Goal: Communication & Community: Share content

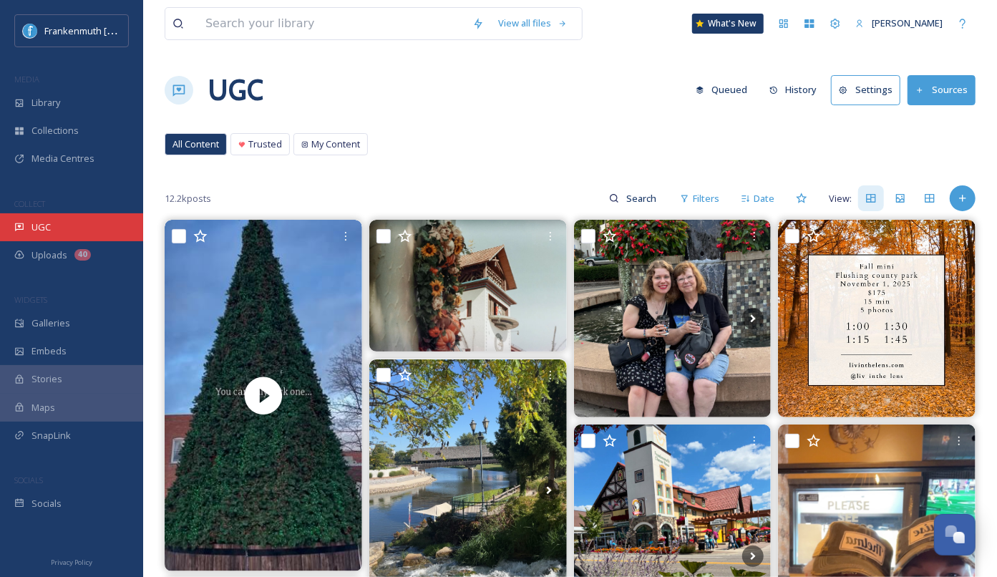
click at [72, 228] on div "UGC" at bounding box center [71, 227] width 143 height 28
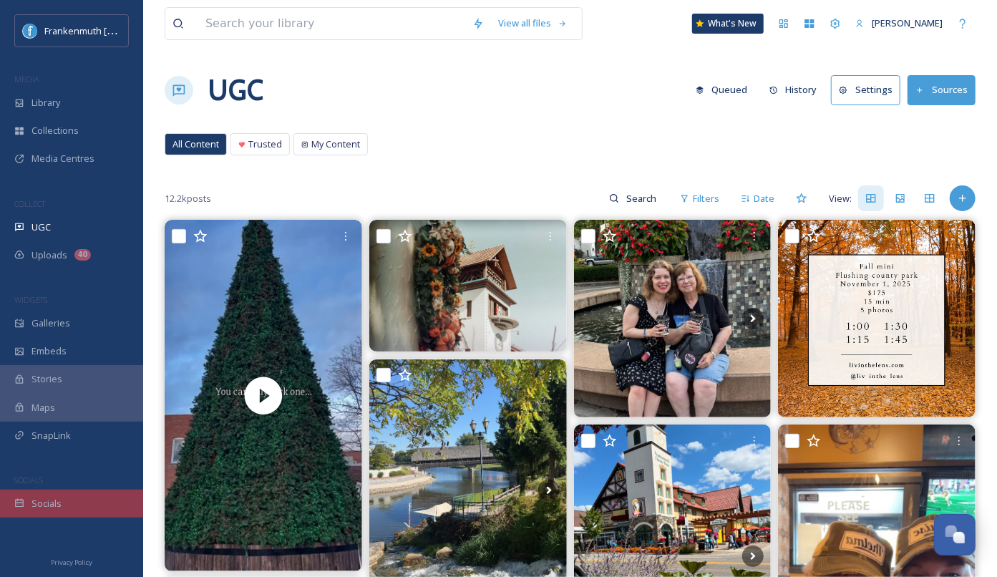
click at [63, 500] on div "Socials" at bounding box center [71, 504] width 143 height 28
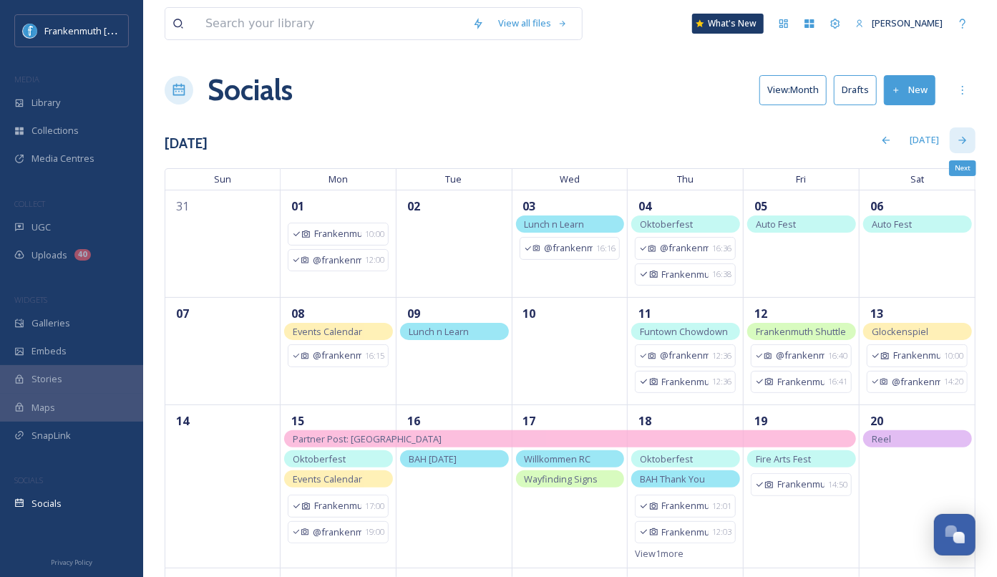
click at [950, 144] on div "Next" at bounding box center [963, 140] width 26 height 26
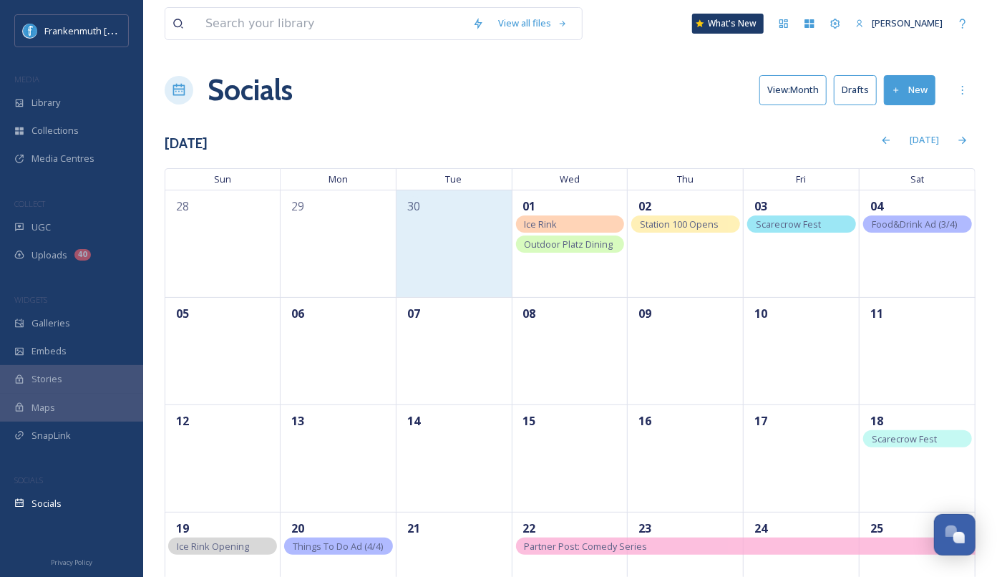
click at [445, 252] on div "30" at bounding box center [455, 243] width 116 height 107
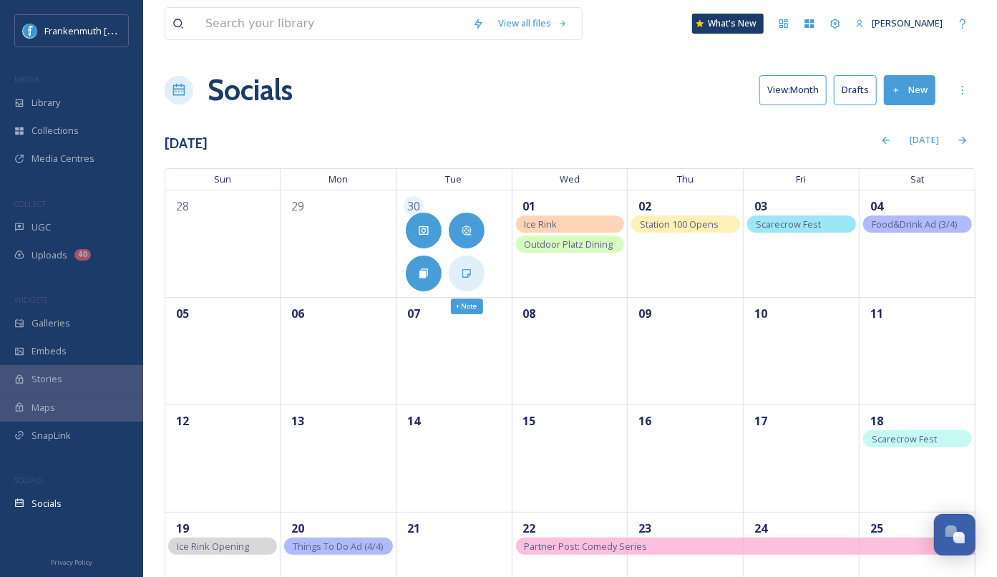
click at [475, 287] on div "+ Note" at bounding box center [467, 274] width 36 height 36
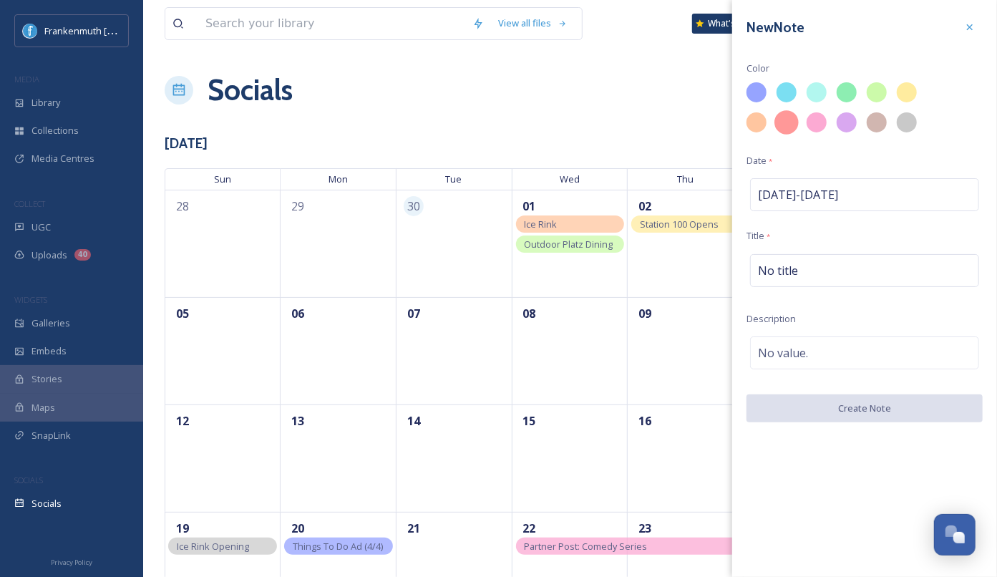
click at [783, 127] on div at bounding box center [786, 122] width 24 height 24
click at [797, 270] on div "No title" at bounding box center [864, 270] width 229 height 33
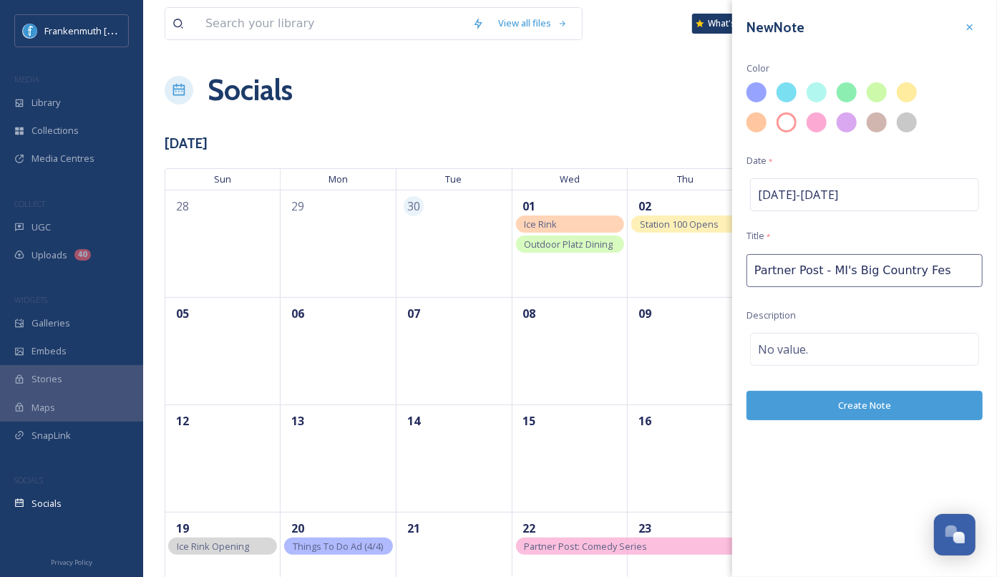
type input "Partner Post - MI's Big Country Fest"
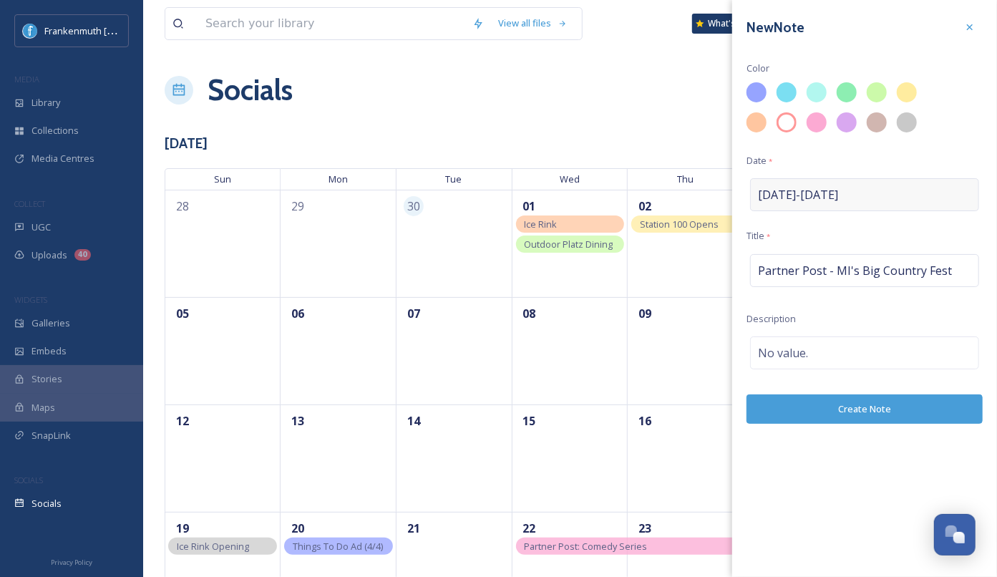
click at [837, 200] on span "Sep 30 - Sep 30" at bounding box center [798, 194] width 80 height 17
select select "8"
select select "2025"
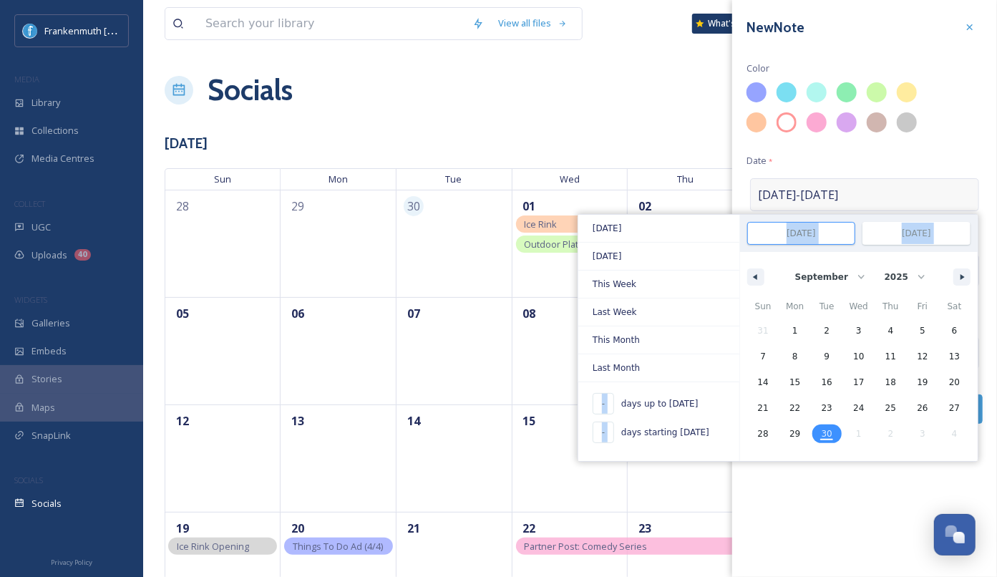
click at [837, 200] on span "Sep 30 - Sep 30" at bounding box center [798, 194] width 80 height 17
click at [824, 427] on span "30" at bounding box center [827, 434] width 11 height 26
click at [823, 434] on span "30" at bounding box center [827, 434] width 11 height 26
click at [960, 429] on div "31 1 2 3 4 5 6 7 8 9 10 11 12 13 14 15 16 17 18 19 20 21 22 23 24 25 26 27 28 2…" at bounding box center [858, 382] width 223 height 129
click at [909, 454] on div "Sun Mon Tue Wed Thu Fri Sat 31 1 2 3 4 5 6 7 8 9 10 11 12 13 14 15 16 17 18 19 …" at bounding box center [859, 378] width 238 height 166
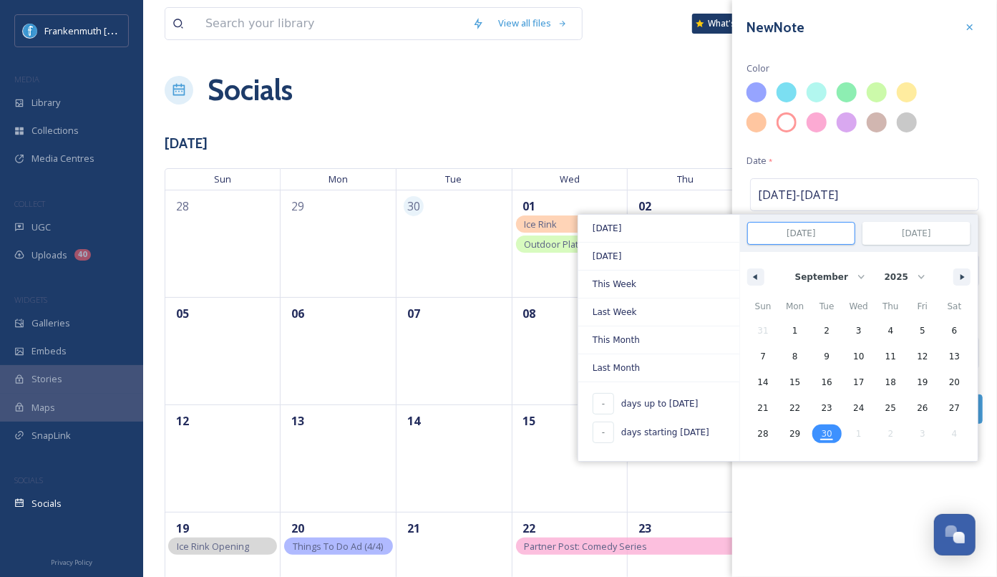
click at [867, 477] on div "New Note Color Date * Sep 30 - Sep 30 Today Yesterday This Week Last Week This …" at bounding box center [864, 288] width 265 height 577
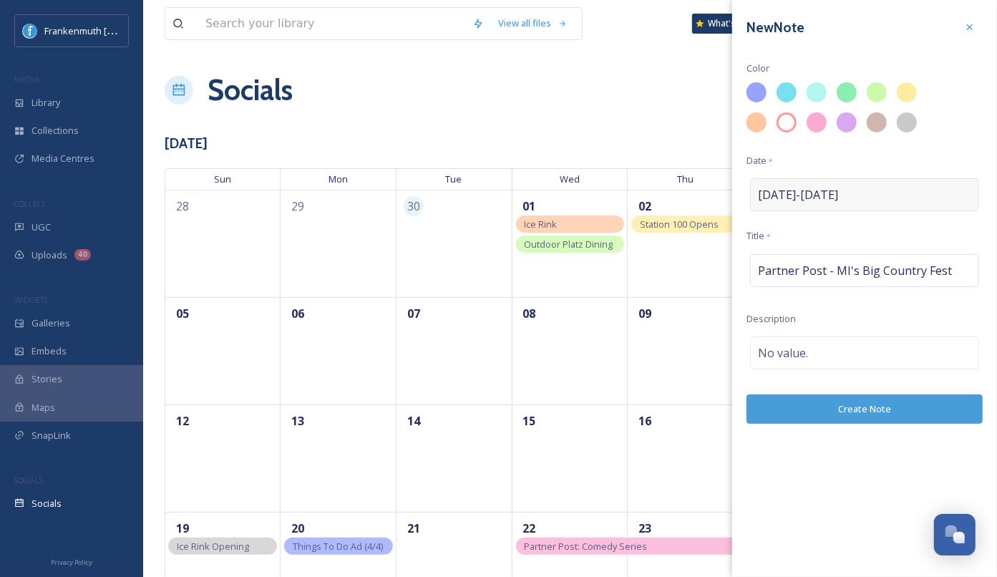
click at [852, 195] on div "Sep 30 - Sep 30" at bounding box center [864, 194] width 229 height 33
select select "8"
select select "2025"
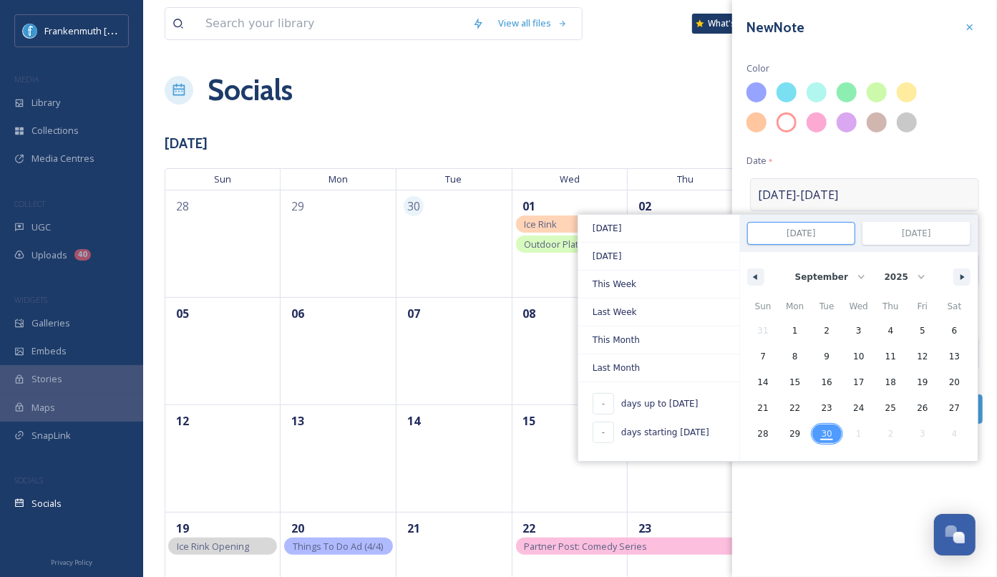
click at [830, 434] on span "30" at bounding box center [827, 434] width 11 height 26
click at [949, 433] on div "31 1 2 3 4 5 6 7 8 9 10 11 12 13 14 15 16 17 18 19 20 21 22 23 24 25 26 27 28 2…" at bounding box center [858, 382] width 223 height 129
click at [965, 283] on button "button" at bounding box center [961, 276] width 17 height 17
select select "9"
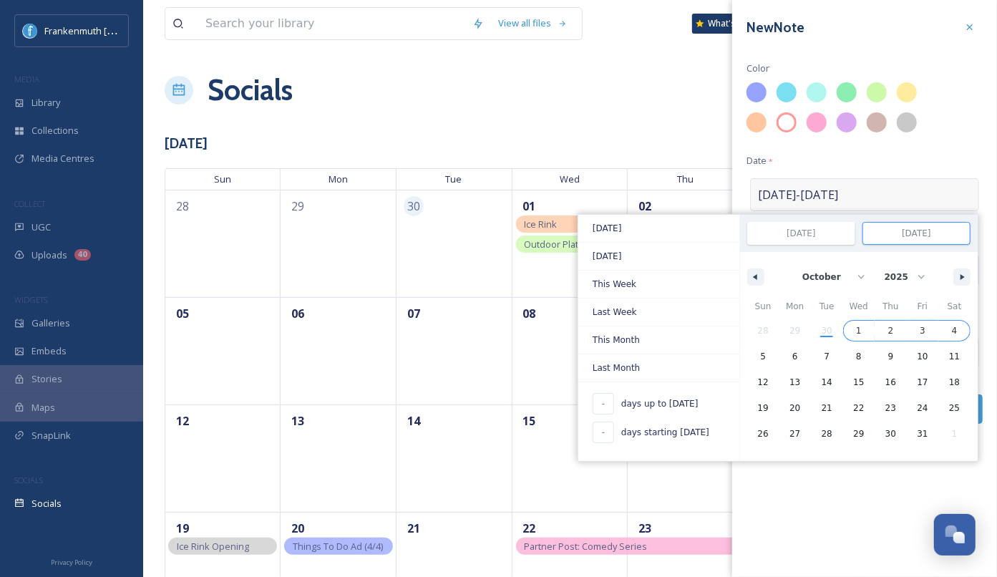
click at [951, 332] on span "4" at bounding box center [954, 330] width 32 height 19
type input "Oct 4, 2025"
select select "8"
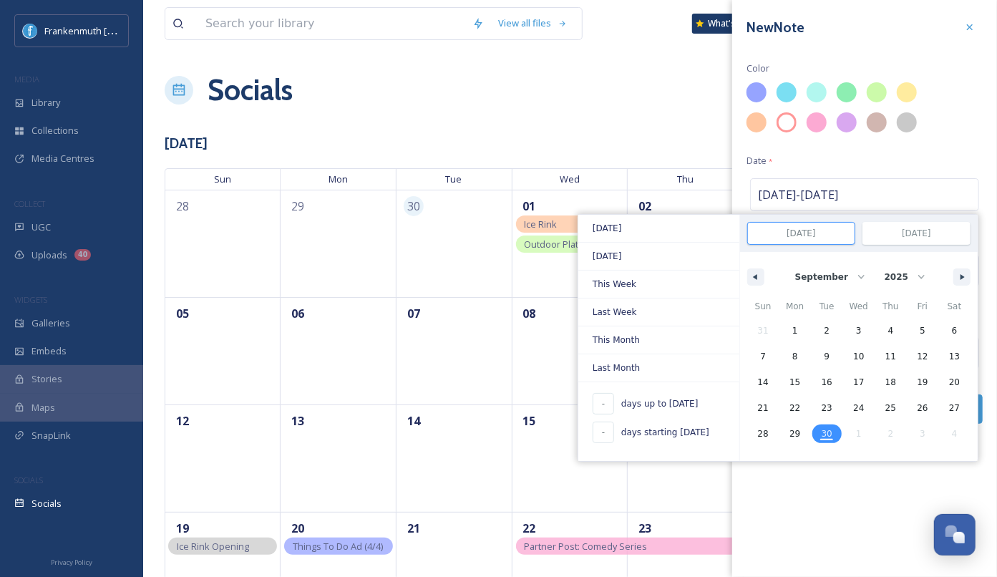
click at [866, 499] on div "New Note Color Date * Sep 30 - Oct 4 Today Yesterday This Week Last Week This M…" at bounding box center [864, 288] width 265 height 577
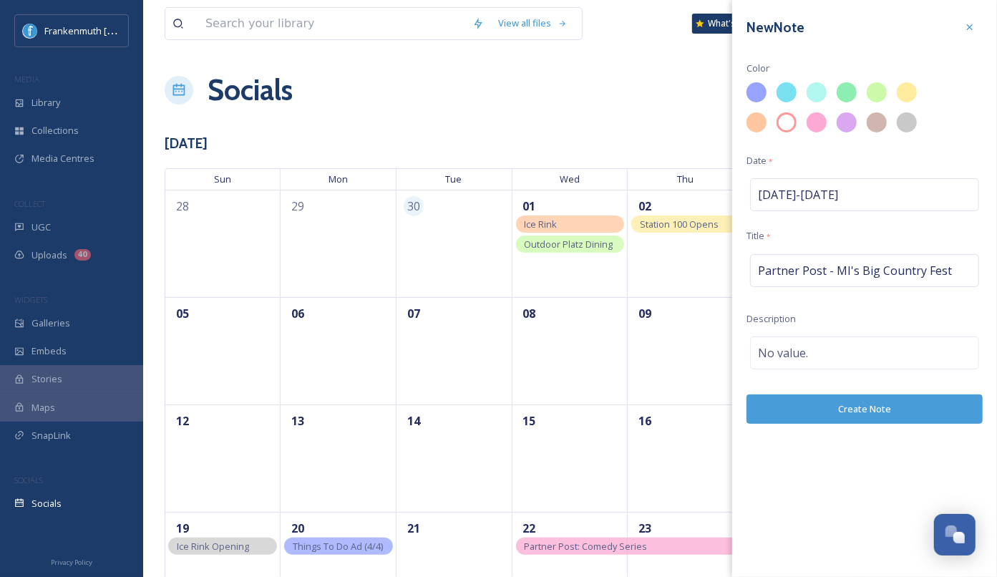
click at [862, 412] on button "Create Note" at bounding box center [865, 408] width 236 height 29
